Goal: Information Seeking & Learning: Compare options

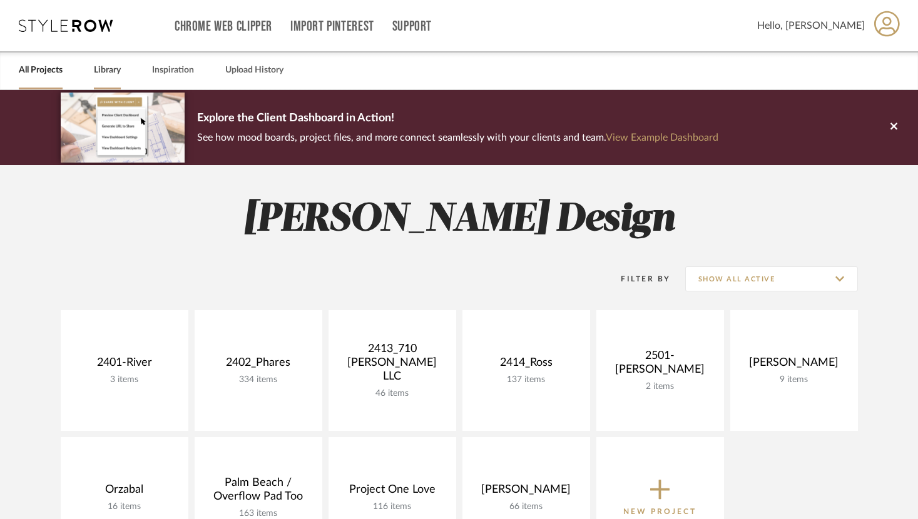
click at [101, 71] on link "Library" at bounding box center [107, 70] width 27 height 17
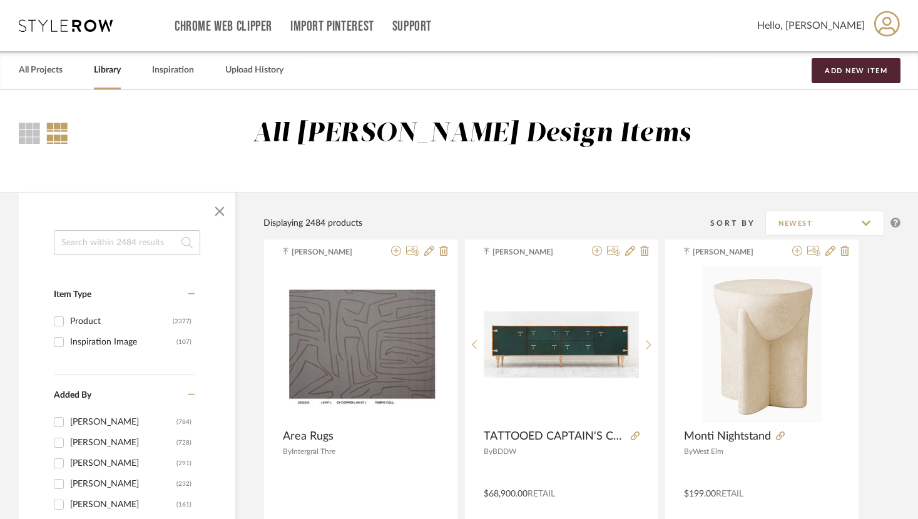
click at [107, 239] on input at bounding box center [127, 242] width 146 height 25
type input "flush mount"
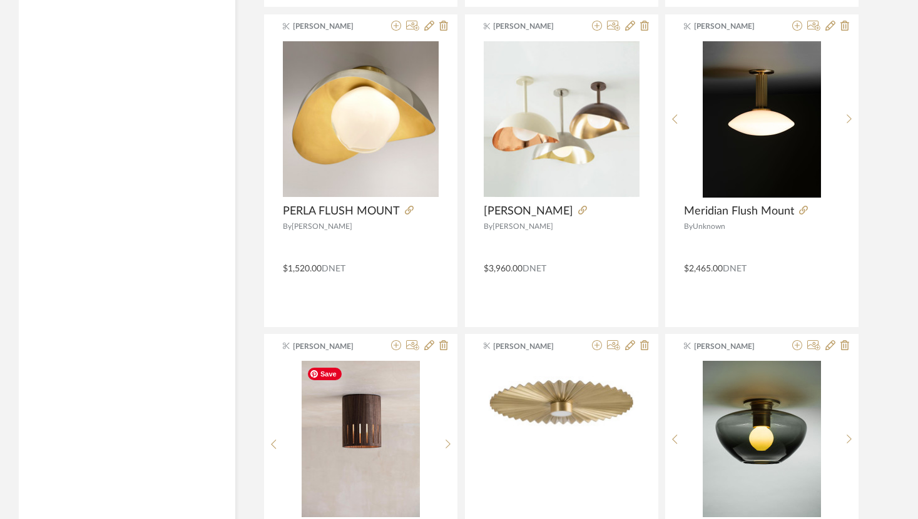
scroll to position [1854, 0]
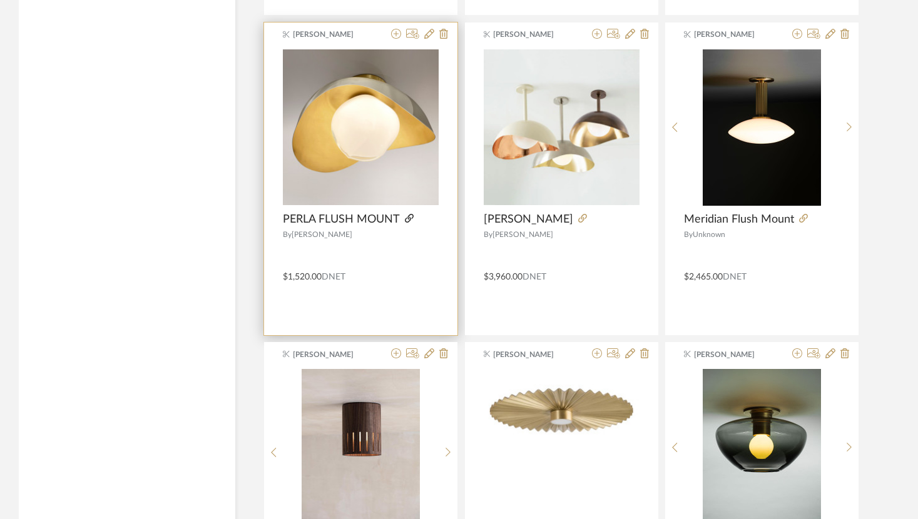
click at [411, 217] on icon at bounding box center [409, 218] width 9 height 9
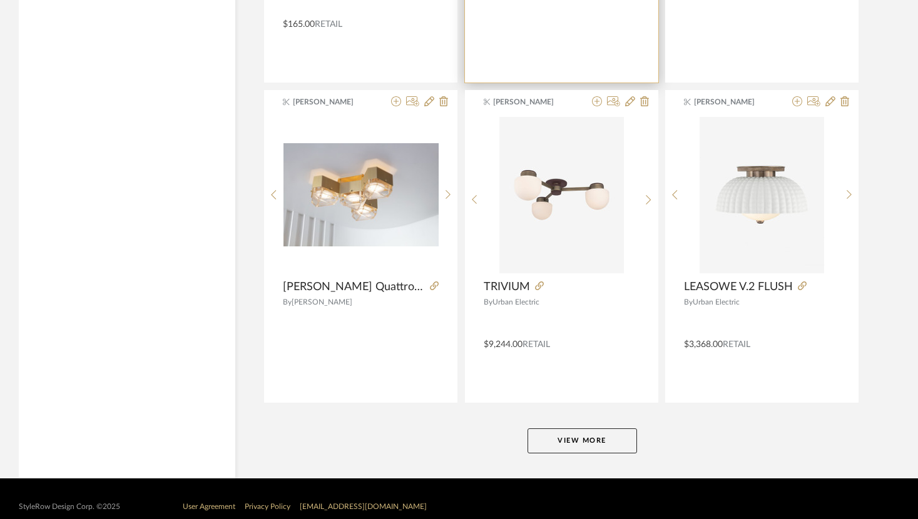
scroll to position [3723, 0]
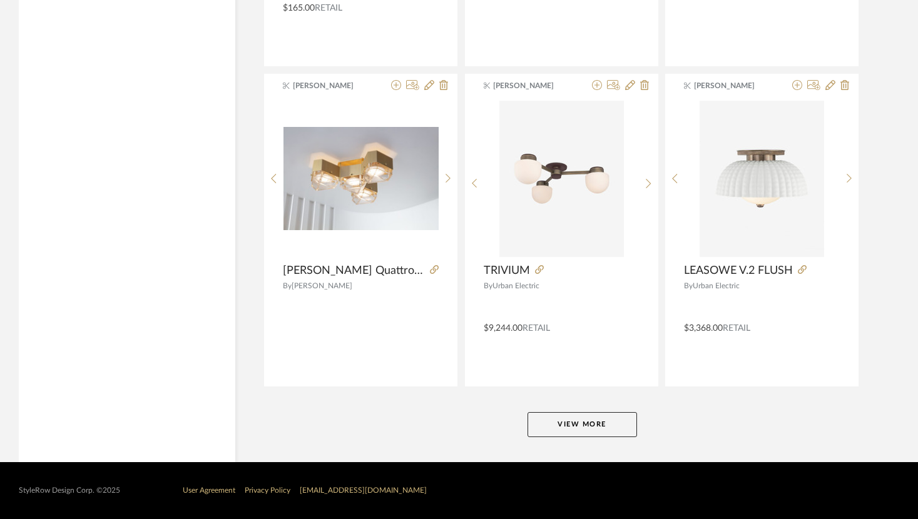
click at [588, 427] on button "View More" at bounding box center [581, 424] width 109 height 25
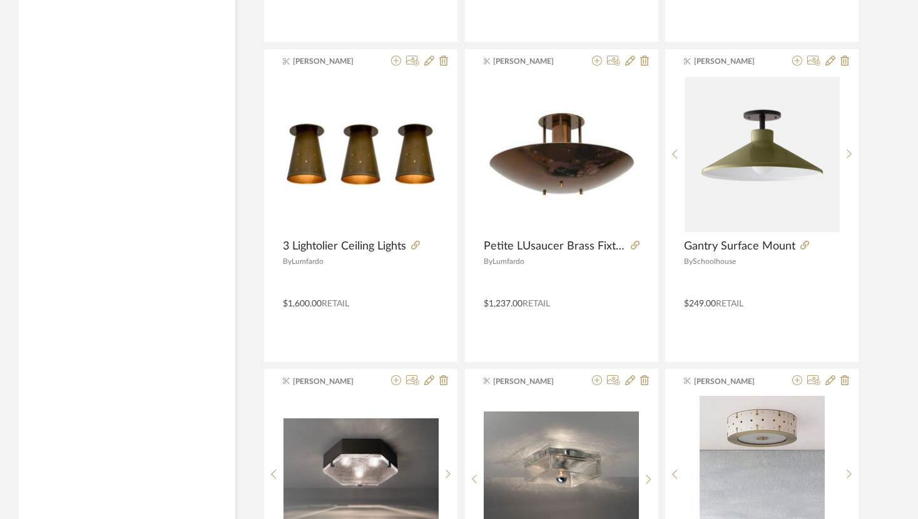
scroll to position [5031, 0]
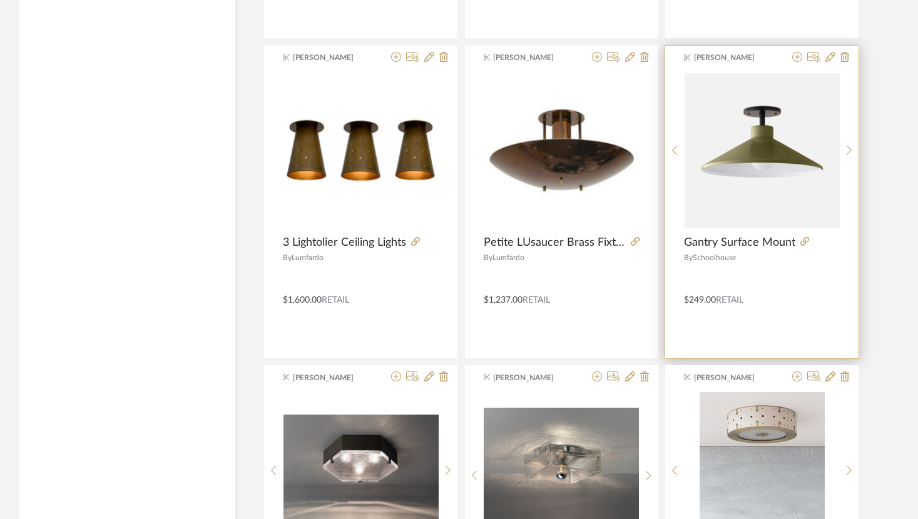
click at [740, 247] on span "Gantry Surface Mount" at bounding box center [739, 243] width 111 height 14
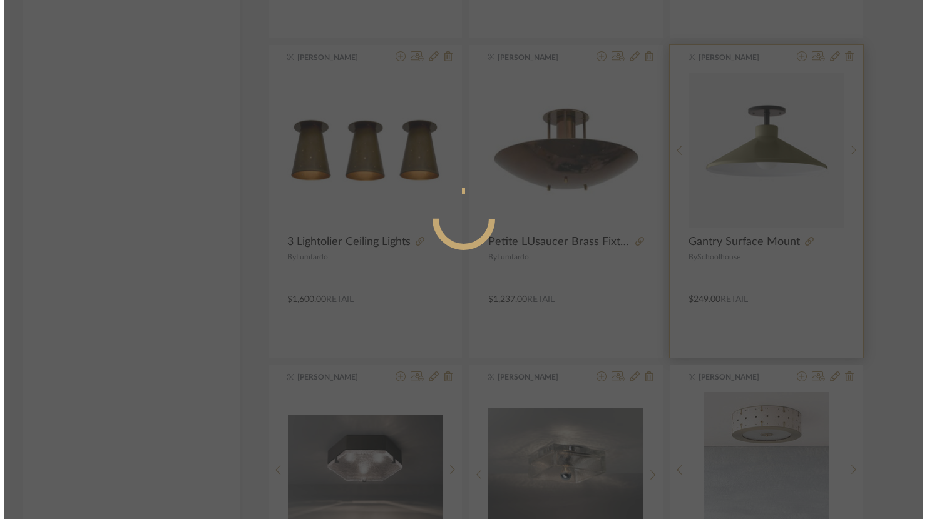
scroll to position [0, 0]
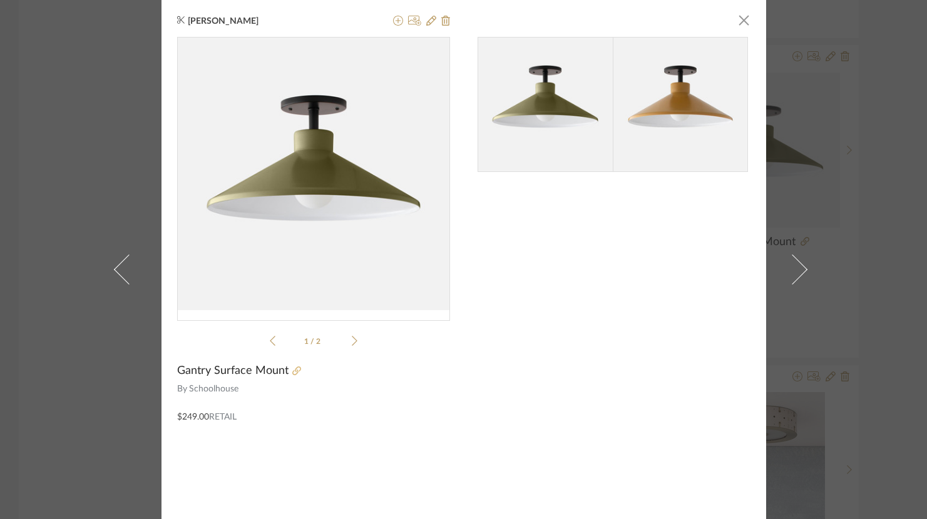
click at [292, 370] on icon at bounding box center [296, 371] width 9 height 9
click at [737, 19] on span "button" at bounding box center [743, 20] width 25 height 25
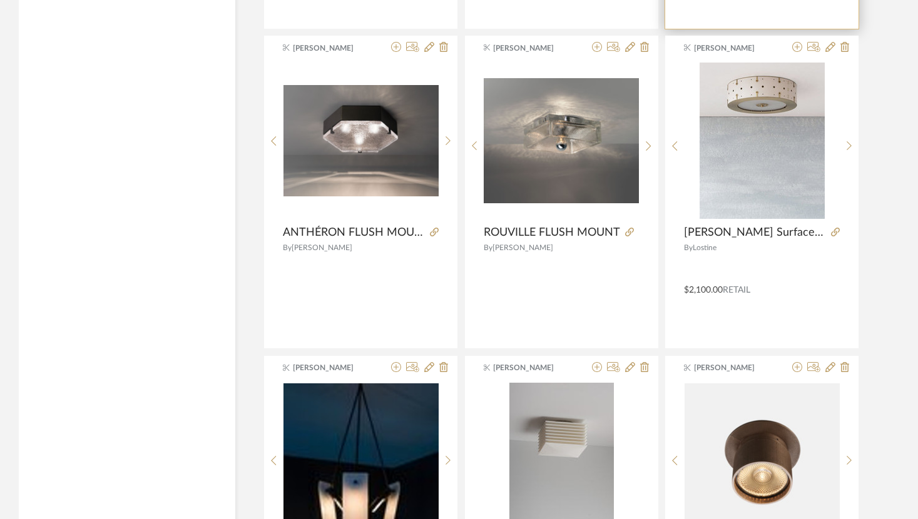
scroll to position [5354, 0]
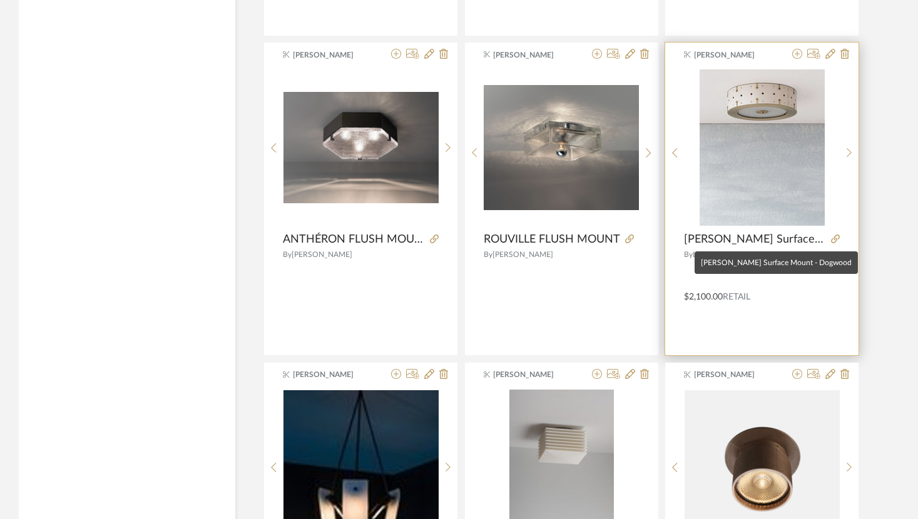
click at [735, 240] on span "[PERSON_NAME] Surface Mount - Dogwood" at bounding box center [755, 240] width 142 height 14
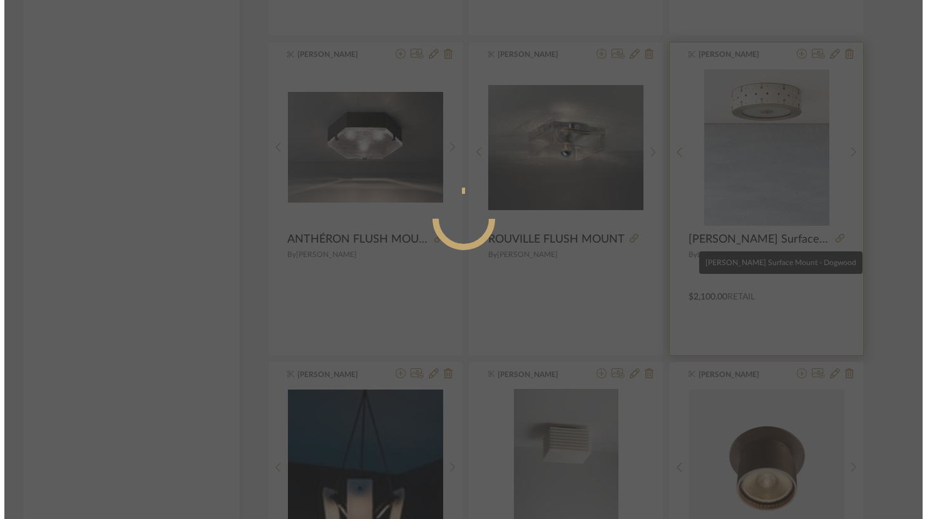
scroll to position [0, 0]
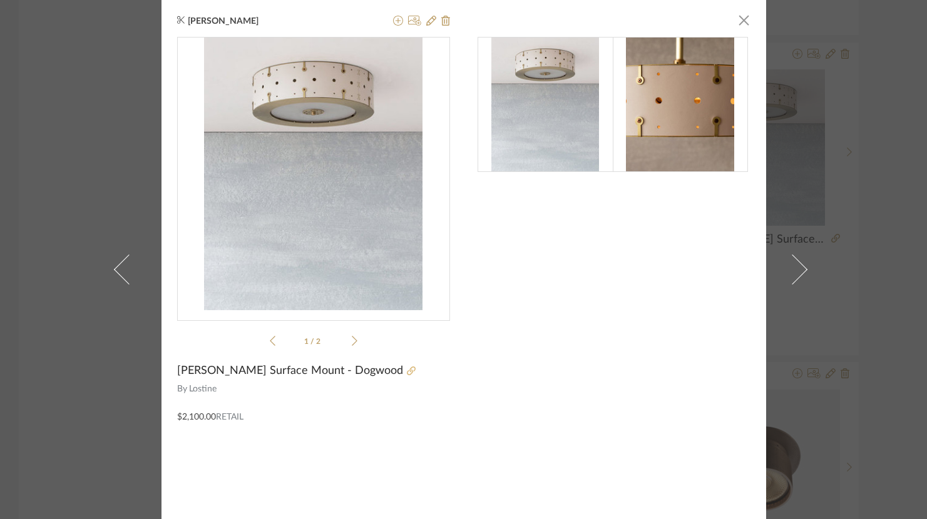
click at [407, 372] on icon at bounding box center [411, 371] width 9 height 9
click at [734, 24] on span "button" at bounding box center [743, 20] width 25 height 25
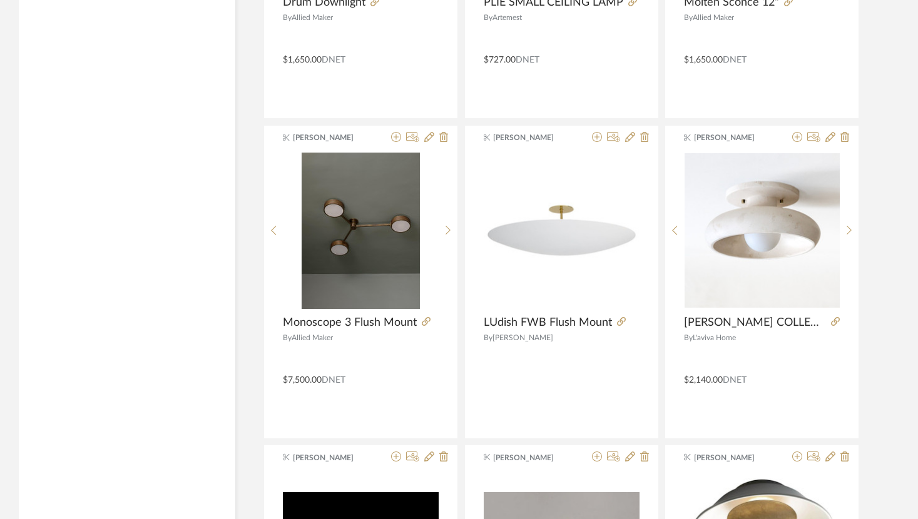
scroll to position [2390, 0]
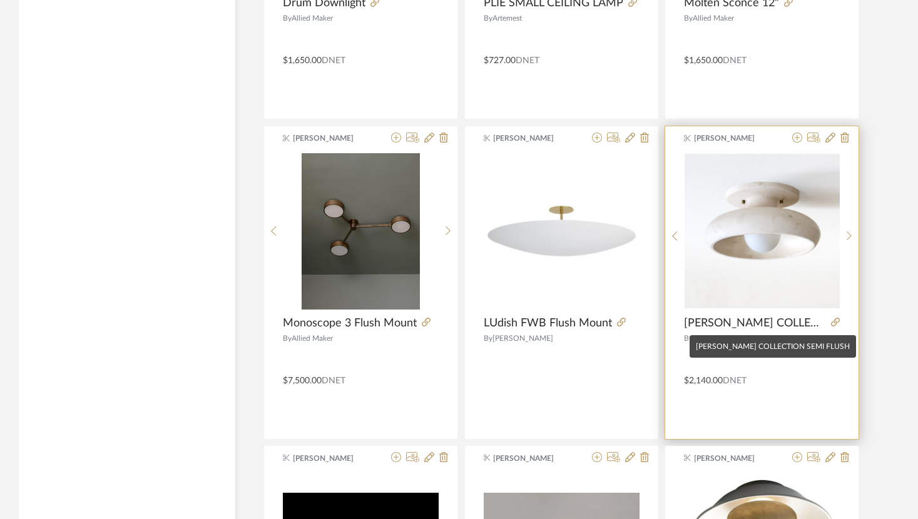
click at [724, 326] on span "[PERSON_NAME] COLLECTION SEMI FLUSH" at bounding box center [755, 324] width 142 height 14
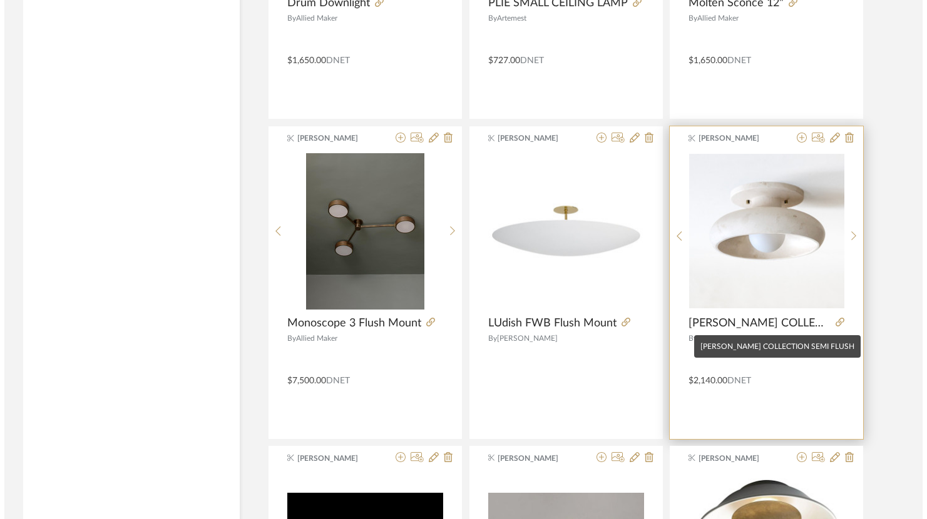
scroll to position [0, 0]
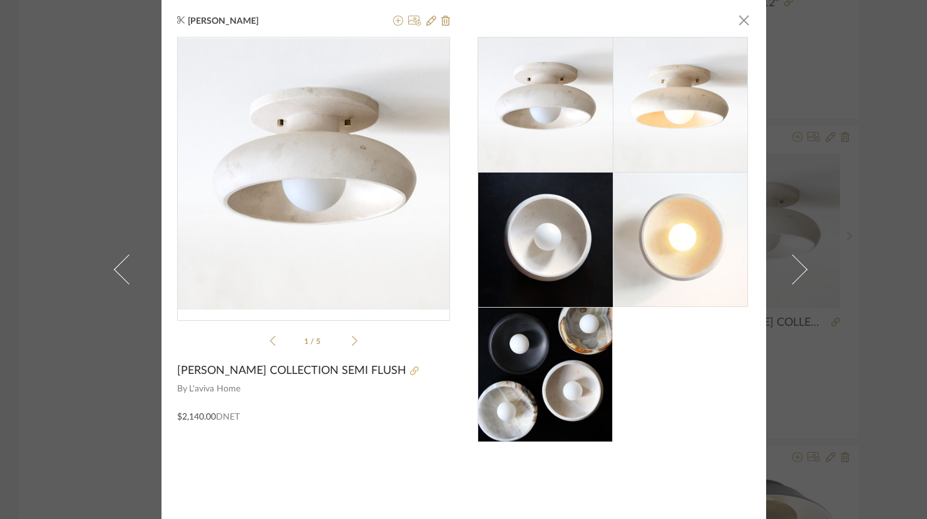
click at [410, 372] on icon at bounding box center [414, 371] width 9 height 9
click at [736, 20] on span "button" at bounding box center [743, 20] width 25 height 25
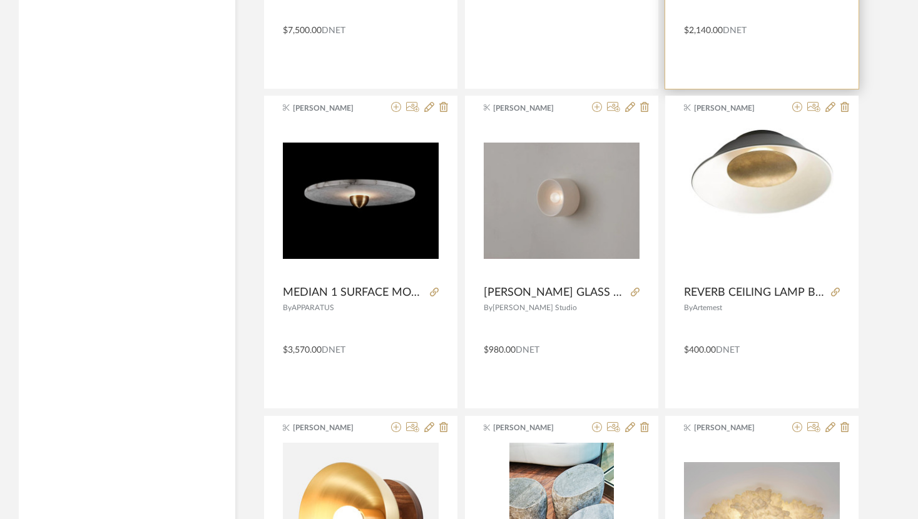
scroll to position [2355, 0]
